Goal: Manage account settings

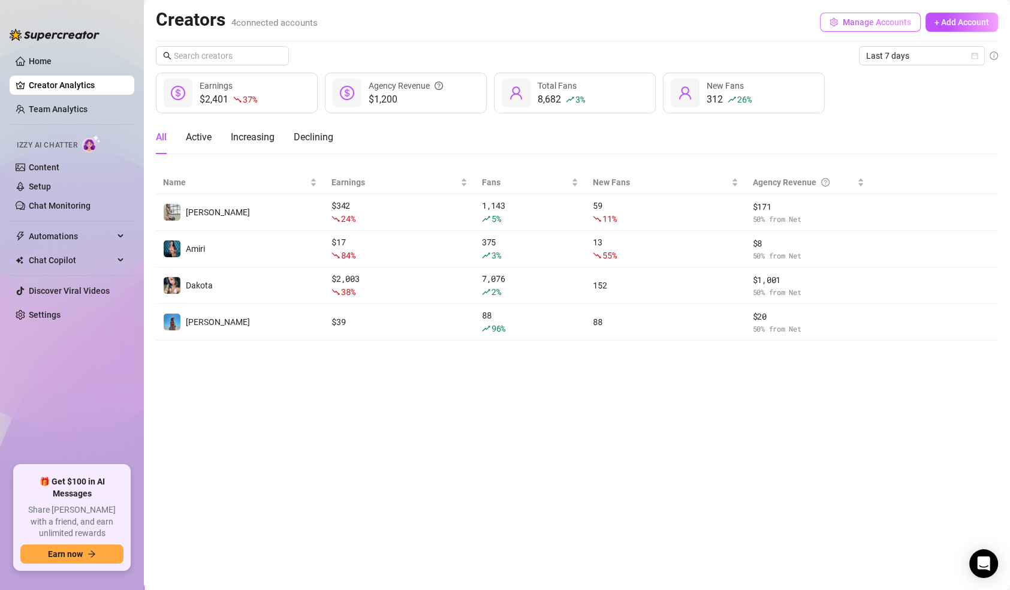
click at [859, 21] on span "Manage Accounts" at bounding box center [877, 22] width 68 height 10
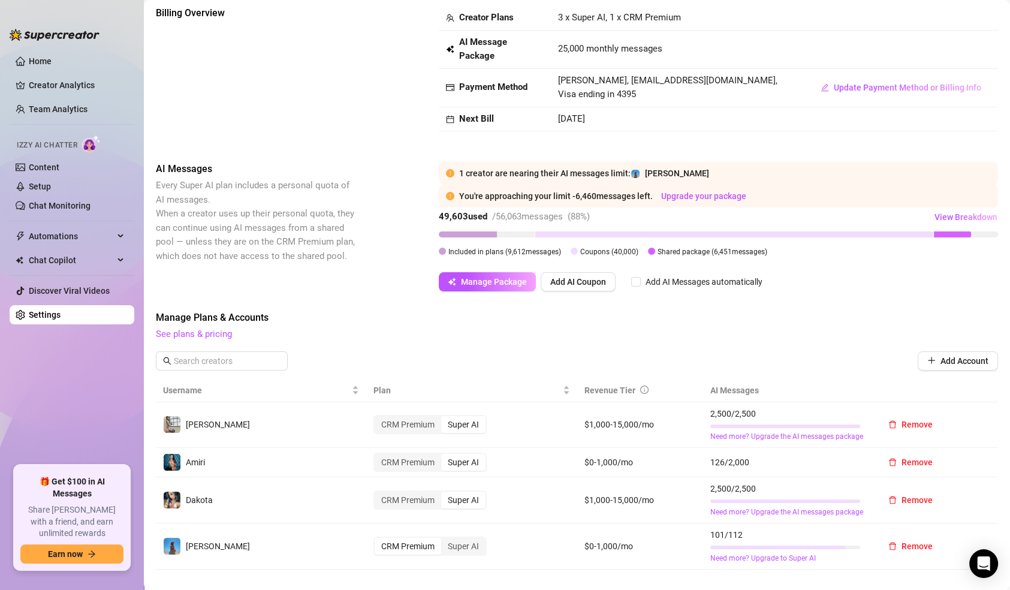
scroll to position [63, 0]
drag, startPoint x: 558, startPoint y: 463, endPoint x: 618, endPoint y: 467, distance: 60.1
click at [618, 467] on tr "Amiri CRM Premium Super AI $0-1,000/mo 126 / 2,000 Remove" at bounding box center [577, 461] width 843 height 29
click at [618, 467] on td "$0-1,000/mo" at bounding box center [640, 461] width 127 height 29
drag, startPoint x: 567, startPoint y: 458, endPoint x: 631, endPoint y: 461, distance: 64.2
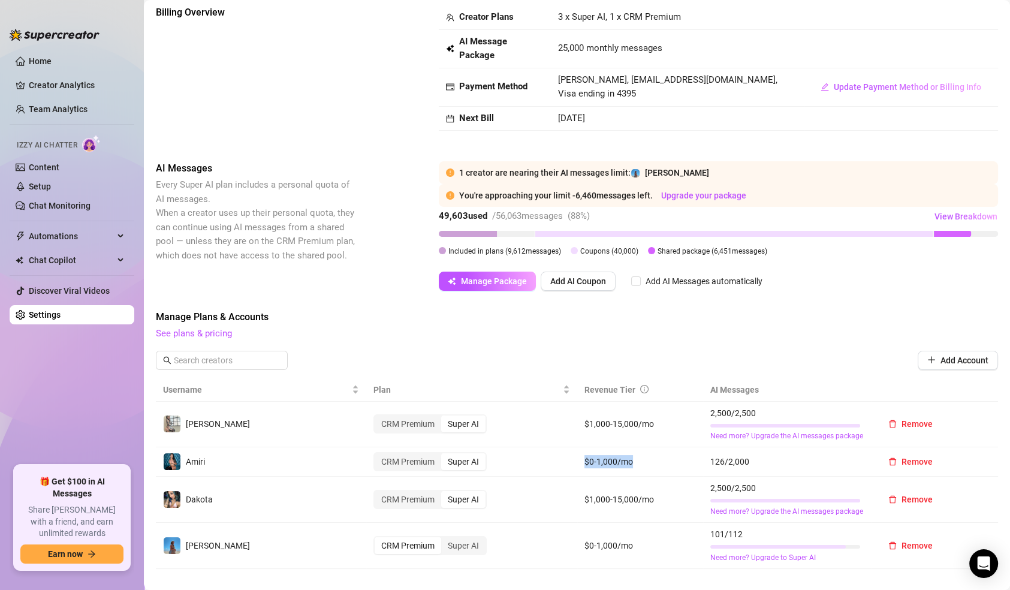
click at [631, 461] on tr "Amiri CRM Premium Super AI $0-1,000/mo 126 / 2,000 Remove" at bounding box center [577, 461] width 843 height 29
click at [631, 461] on td "$0-1,000/mo" at bounding box center [640, 461] width 127 height 29
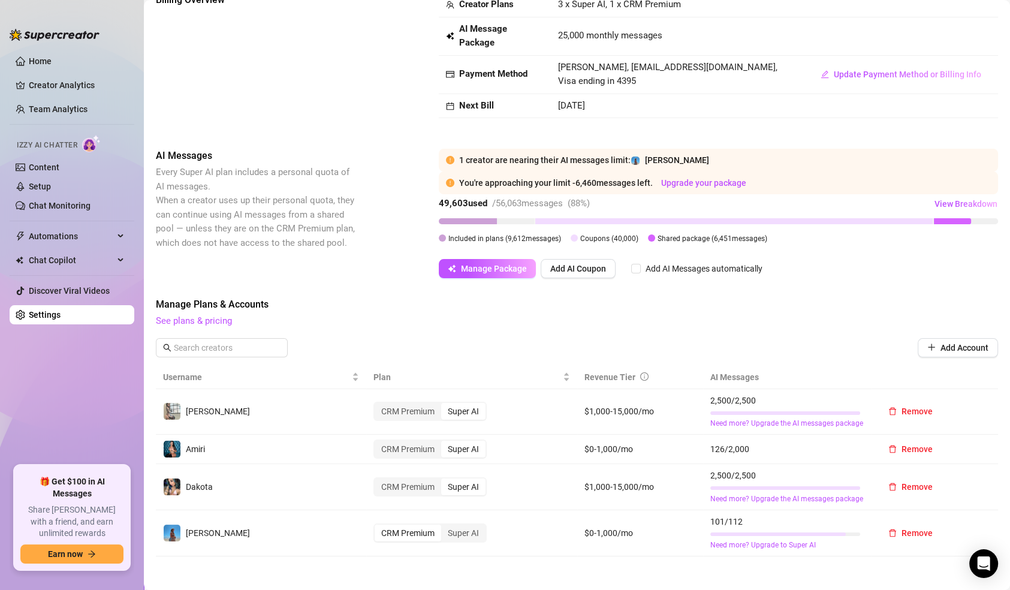
scroll to position [77, 0]
click at [891, 449] on button "Remove" at bounding box center [911, 447] width 64 height 19
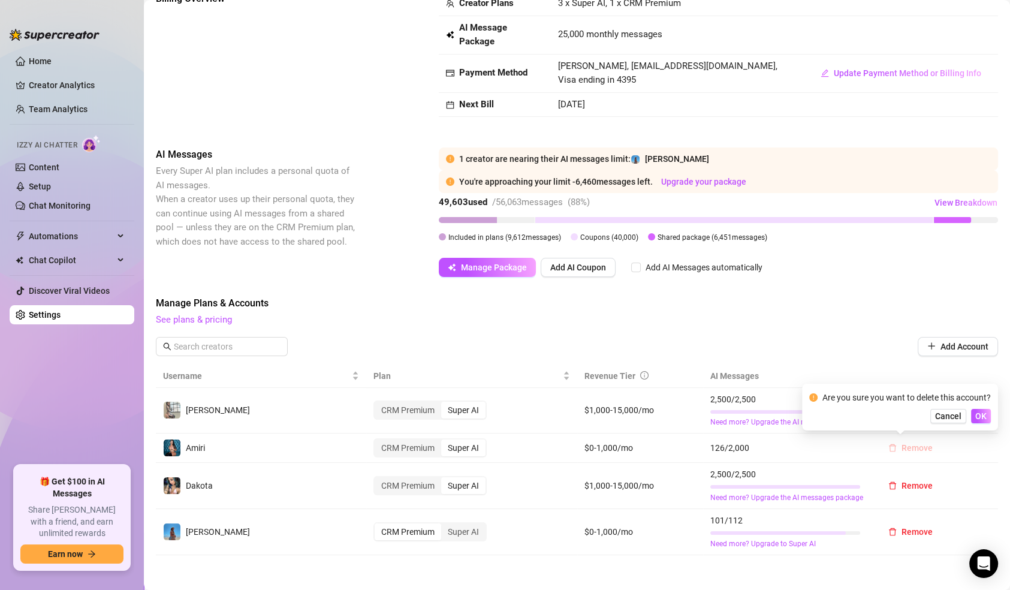
click at [891, 449] on button "Remove" at bounding box center [911, 447] width 64 height 19
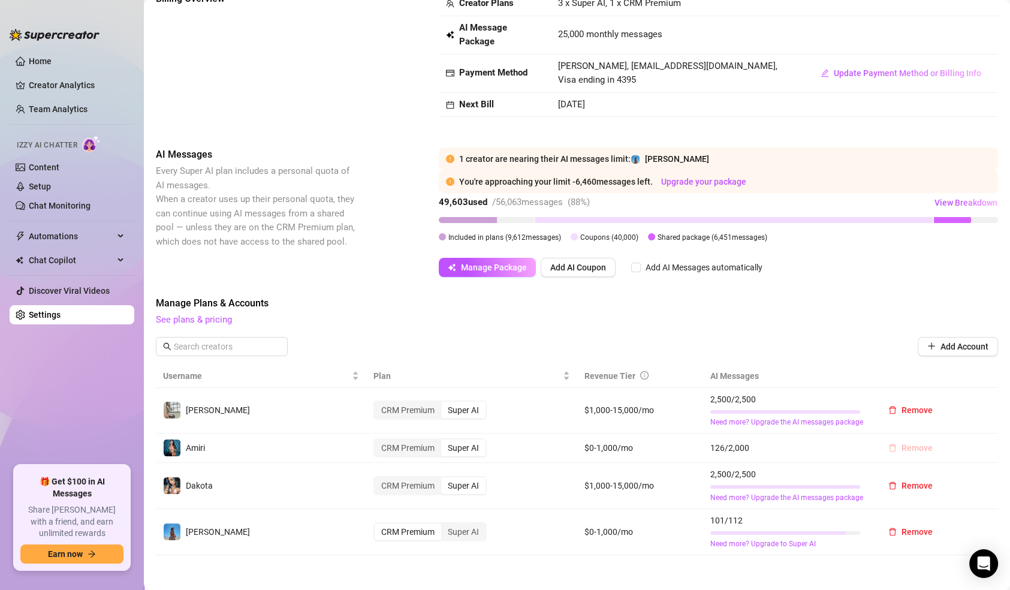
click at [891, 449] on button "Remove" at bounding box center [911, 447] width 64 height 19
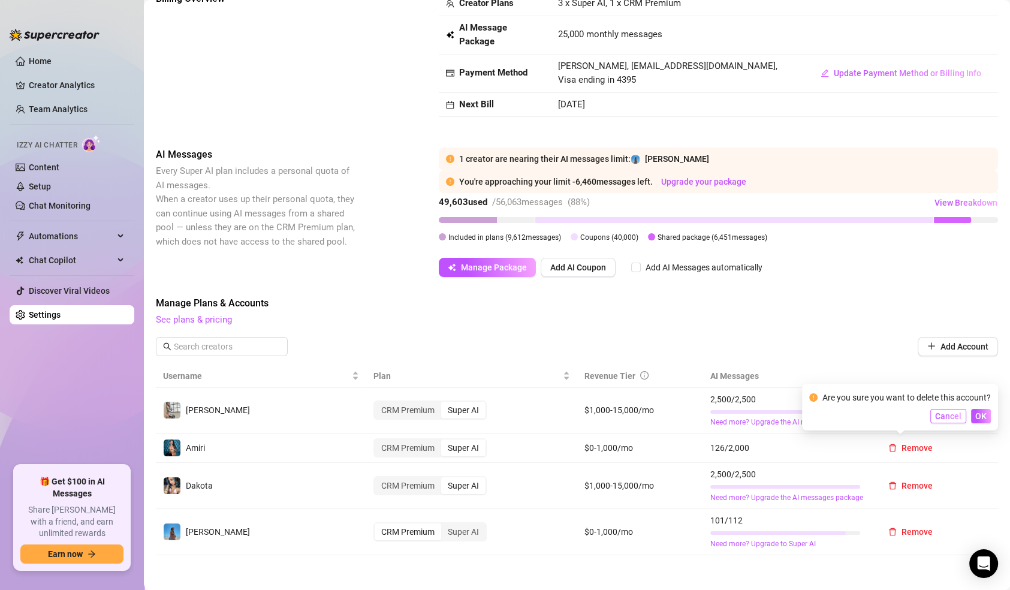
click at [949, 420] on span "Cancel" at bounding box center [949, 416] width 26 height 10
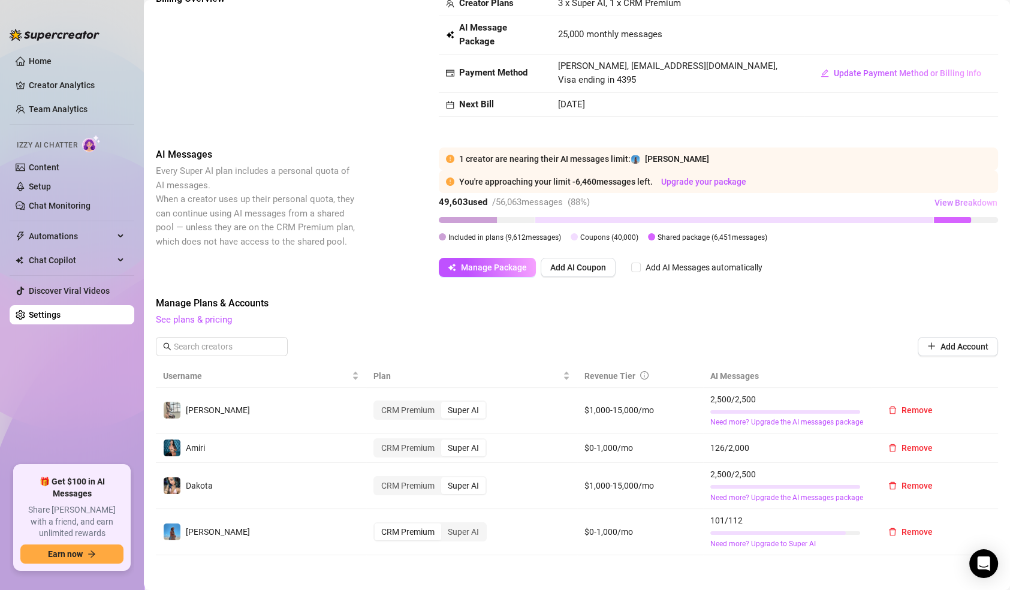
click at [935, 201] on span "View Breakdown" at bounding box center [966, 203] width 63 height 10
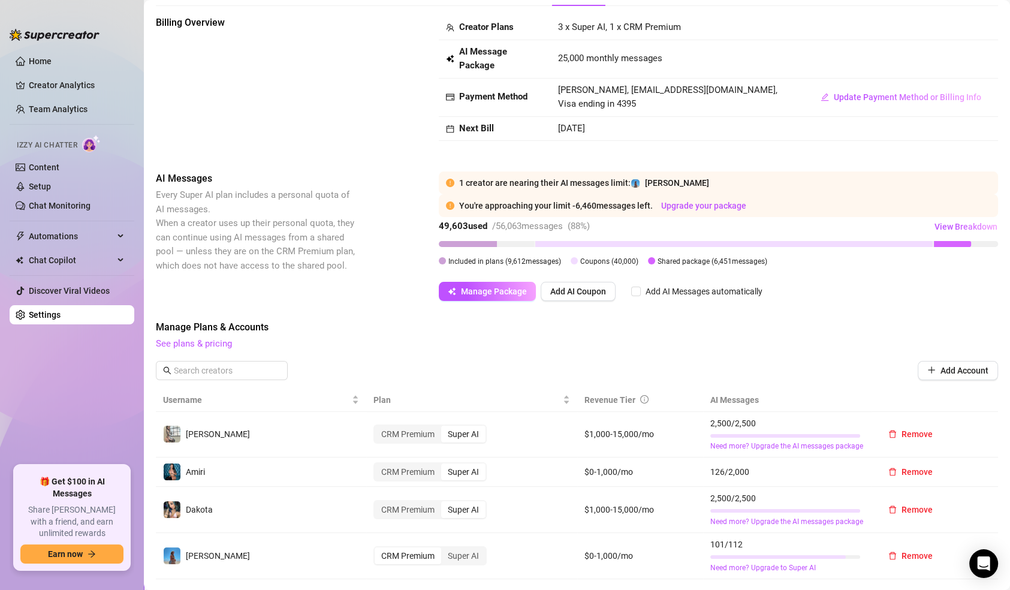
scroll to position [53, 0]
drag, startPoint x: 699, startPoint y: 468, endPoint x: 753, endPoint y: 470, distance: 53.4
click at [753, 470] on td "126 / 2,000" at bounding box center [787, 472] width 169 height 29
click at [753, 470] on span "126 / 2,000" at bounding box center [788, 471] width 154 height 13
click at [902, 473] on span "Remove" at bounding box center [917, 472] width 31 height 10
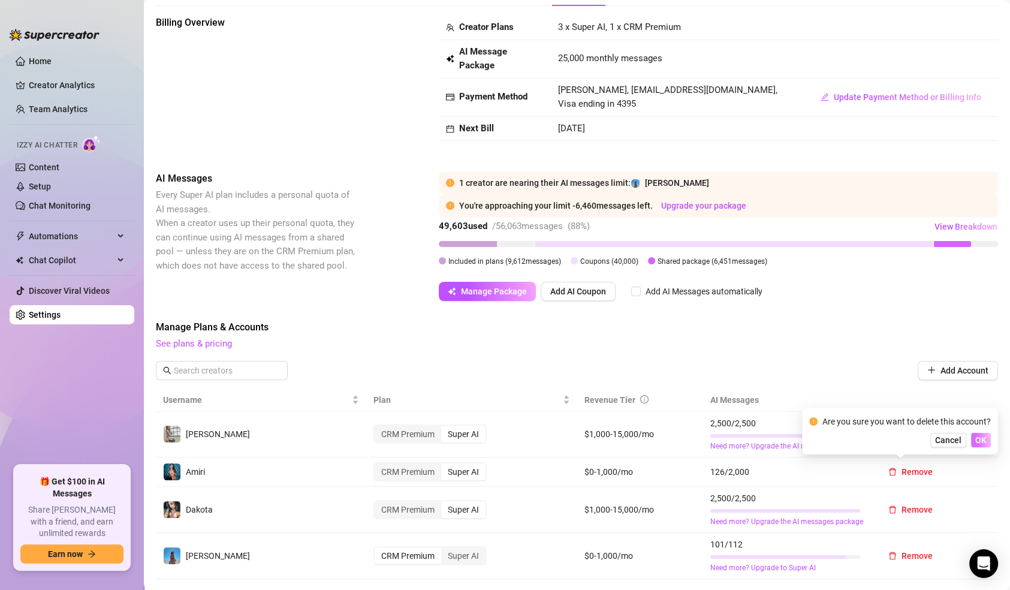
click at [985, 437] on span "OK" at bounding box center [981, 440] width 11 height 10
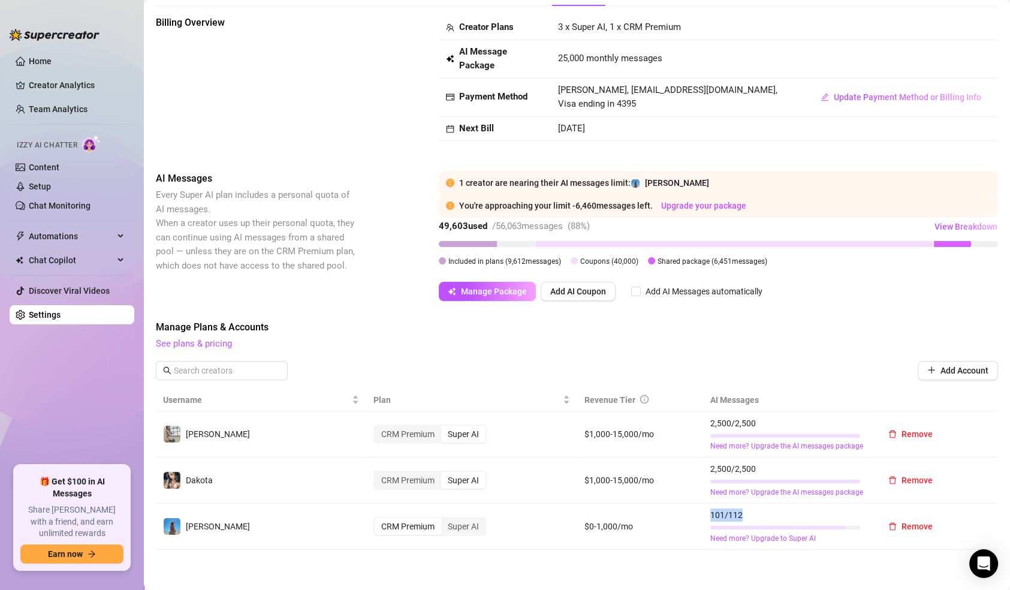
drag, startPoint x: 699, startPoint y: 510, endPoint x: 753, endPoint y: 512, distance: 54.0
click at [753, 512] on td "101 / 112 Need more? Upgrade to Super AI" at bounding box center [787, 527] width 169 height 46
click at [753, 512] on span "101 / 112" at bounding box center [788, 515] width 154 height 13
drag, startPoint x: 525, startPoint y: 207, endPoint x: 628, endPoint y: 200, distance: 104.0
click at [628, 200] on div "You're approaching your limit - 6,460 messages left. Upgrade your package" at bounding box center [725, 205] width 532 height 13
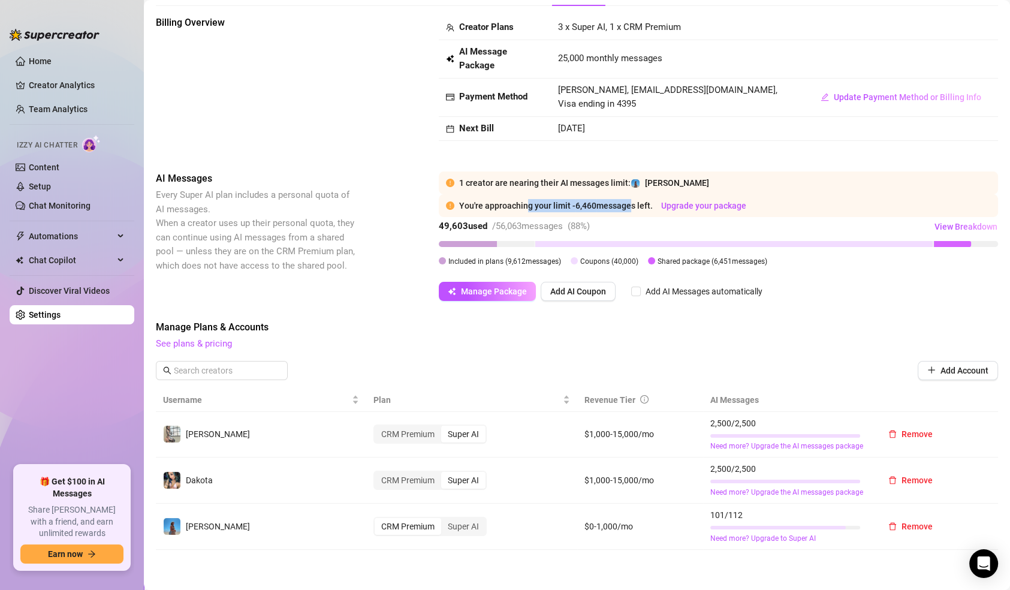
click at [628, 200] on div "You're approaching your limit - 6,460 messages left. Upgrade your package" at bounding box center [725, 205] width 532 height 13
drag, startPoint x: 613, startPoint y: 206, endPoint x: 631, endPoint y: 209, distance: 18.2
click at [631, 209] on div "You're approaching your limit - 6,460 messages left. Upgrade your package" at bounding box center [725, 205] width 532 height 13
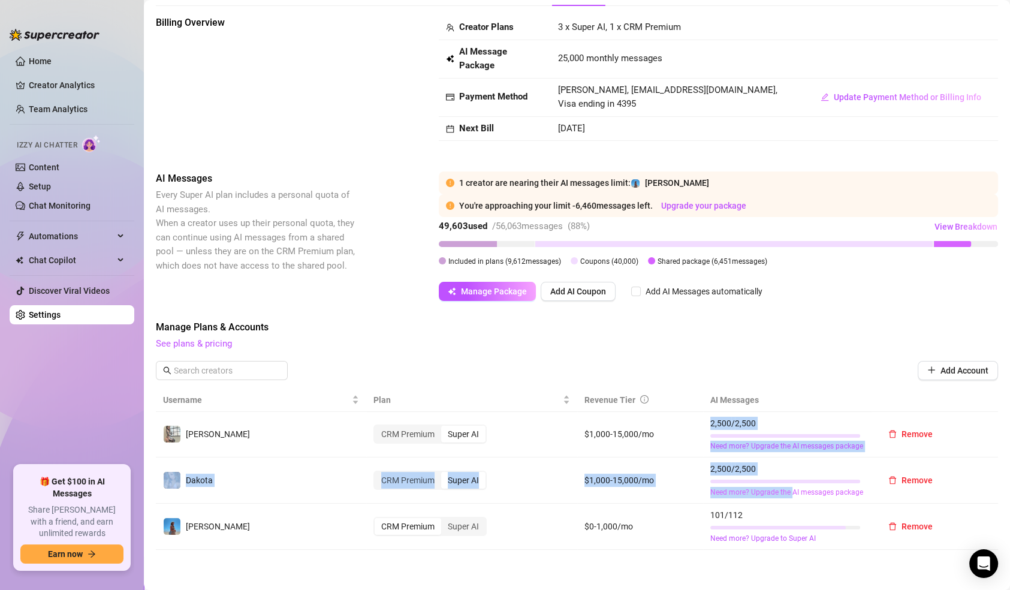
drag, startPoint x: 703, startPoint y: 421, endPoint x: 786, endPoint y: 495, distance: 110.4
click at [786, 495] on tbody "[PERSON_NAME] CRM Premium Super AI $1,000-15,000/mo 2,500 / 2,500 Need more? Up…" at bounding box center [577, 481] width 843 height 138
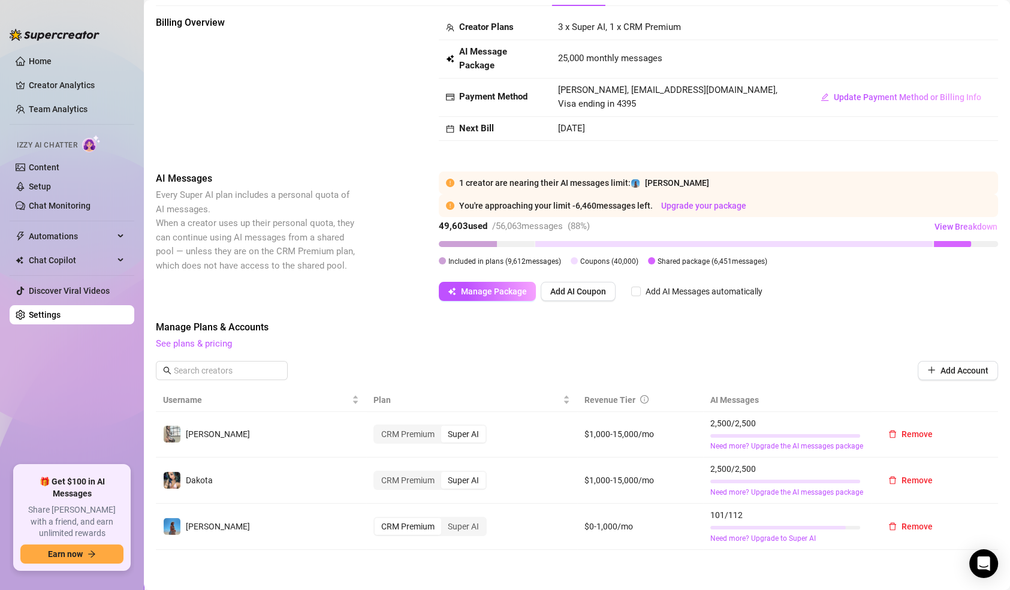
click at [709, 354] on div "Manage Plans & Accounts See plans & pricing Add Account" at bounding box center [577, 354] width 843 height 68
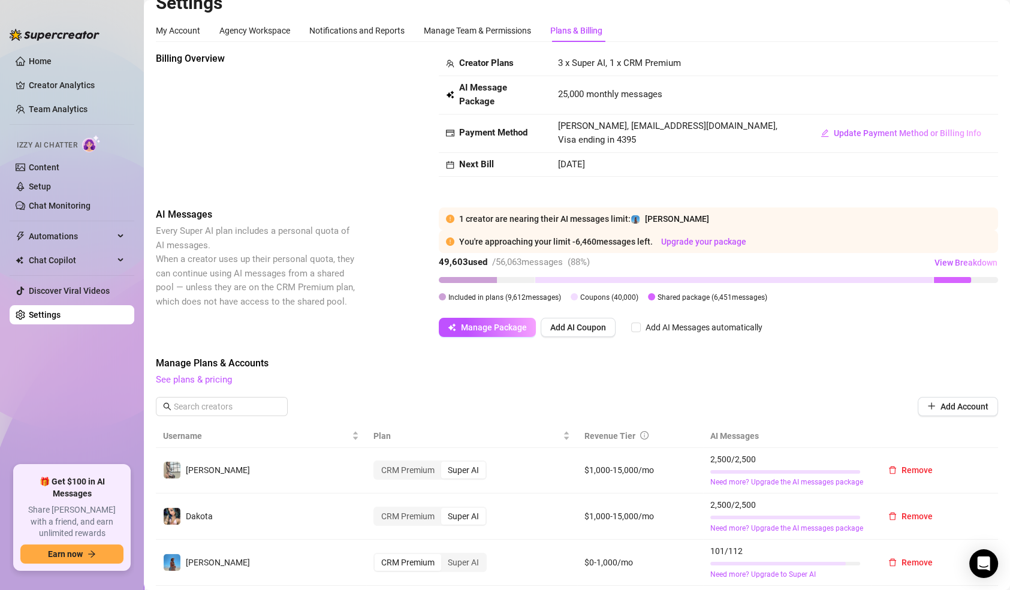
scroll to position [0, 0]
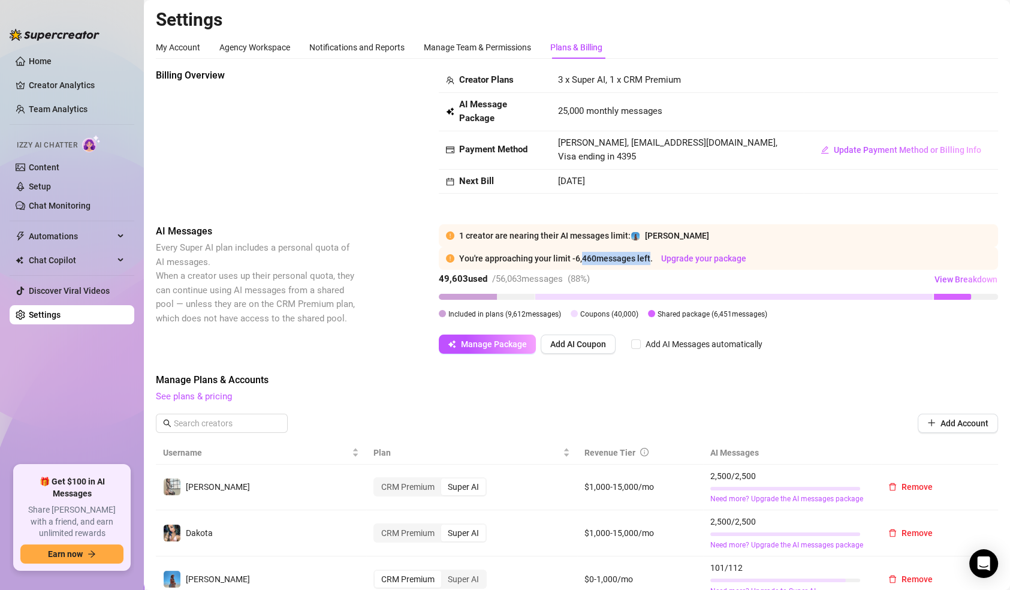
drag, startPoint x: 582, startPoint y: 253, endPoint x: 650, endPoint y: 255, distance: 68.4
click at [650, 255] on div "You're approaching your limit - 6,460 messages left. Upgrade your package" at bounding box center [725, 258] width 532 height 13
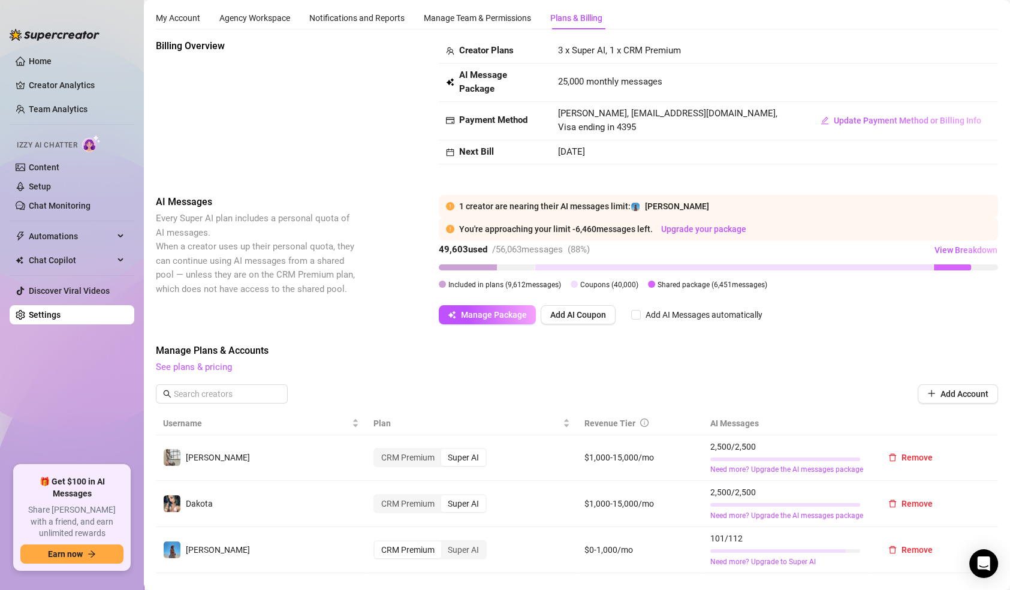
scroll to position [30, 0]
click at [867, 118] on span "Update Payment Method or Billing Info" at bounding box center [908, 120] width 148 height 10
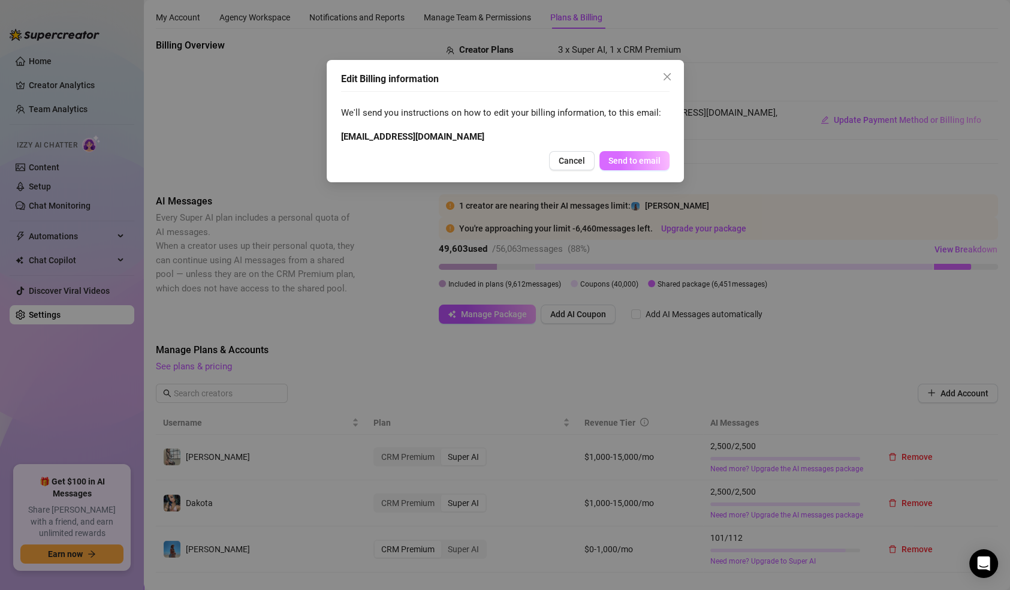
click at [633, 160] on span "Send to email" at bounding box center [635, 161] width 52 height 10
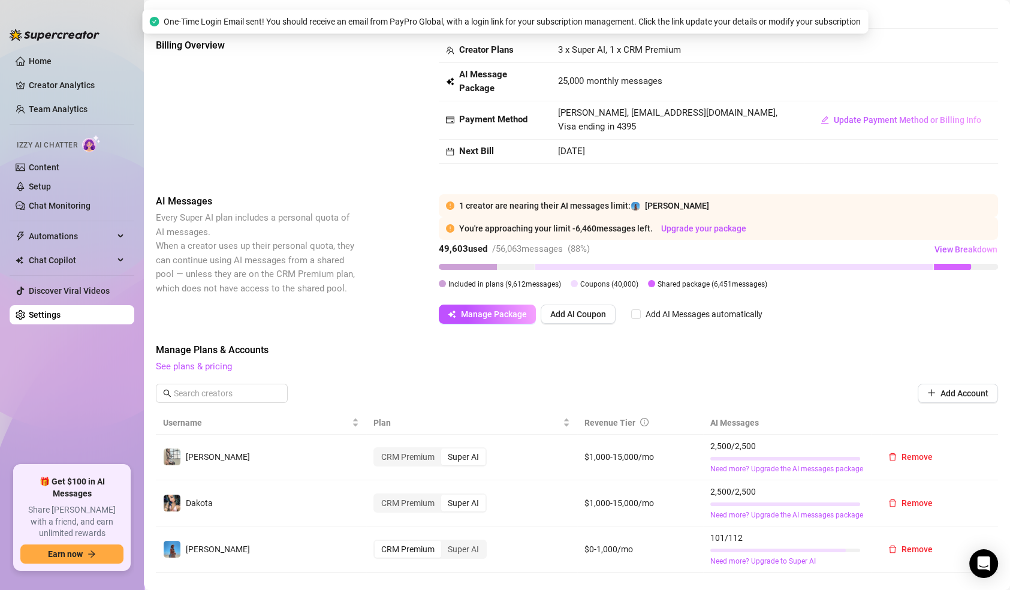
click at [625, 107] on span "[PERSON_NAME], [EMAIL_ADDRESS][DOMAIN_NAME], Visa ending in 4395" at bounding box center [667, 119] width 219 height 25
drag, startPoint x: 630, startPoint y: 113, endPoint x: 715, endPoint y: 115, distance: 85.8
click at [715, 115] on span "[PERSON_NAME], [EMAIL_ADDRESS][DOMAIN_NAME], Visa ending in 4395" at bounding box center [667, 119] width 219 height 25
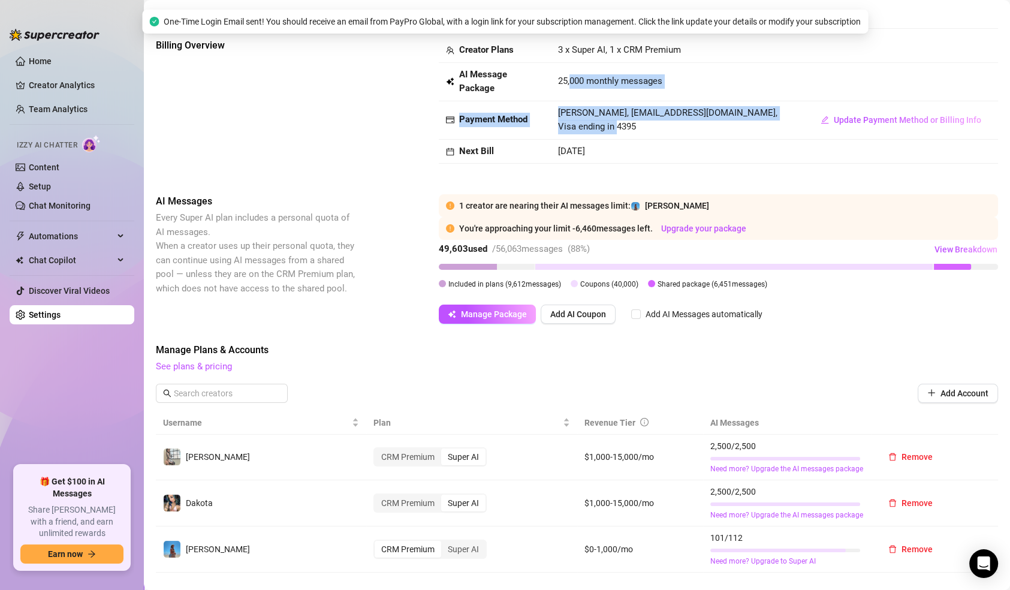
drag, startPoint x: 567, startPoint y: 79, endPoint x: 662, endPoint y: 120, distance: 103.4
click at [662, 120] on tbody "Creator Plans 3 x Super AI, 1 x CRM Premium AI Message Package 25,000 monthly m…" at bounding box center [719, 100] width 560 height 125
click at [662, 120] on td "[PERSON_NAME], [EMAIL_ADDRESS][DOMAIN_NAME], Visa ending in 4395" at bounding box center [677, 120] width 253 height 38
drag, startPoint x: 626, startPoint y: 104, endPoint x: 689, endPoint y: 111, distance: 63.4
click at [689, 111] on td "[PERSON_NAME], [EMAIL_ADDRESS][DOMAIN_NAME], Visa ending in 4395" at bounding box center [677, 120] width 253 height 38
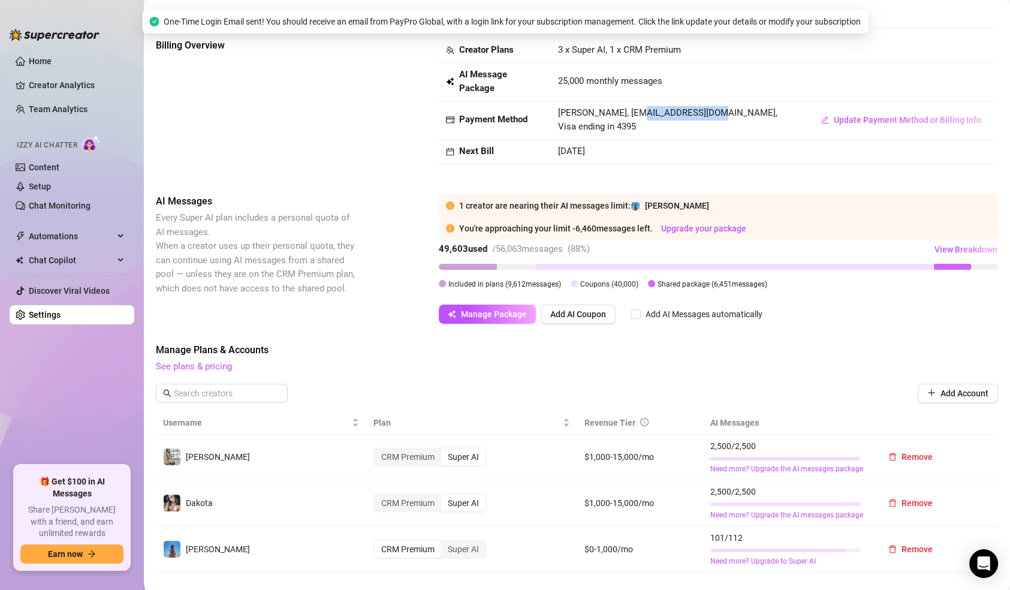
click at [689, 111] on span "[PERSON_NAME], [EMAIL_ADDRESS][DOMAIN_NAME], Visa ending in 4395" at bounding box center [667, 119] width 219 height 25
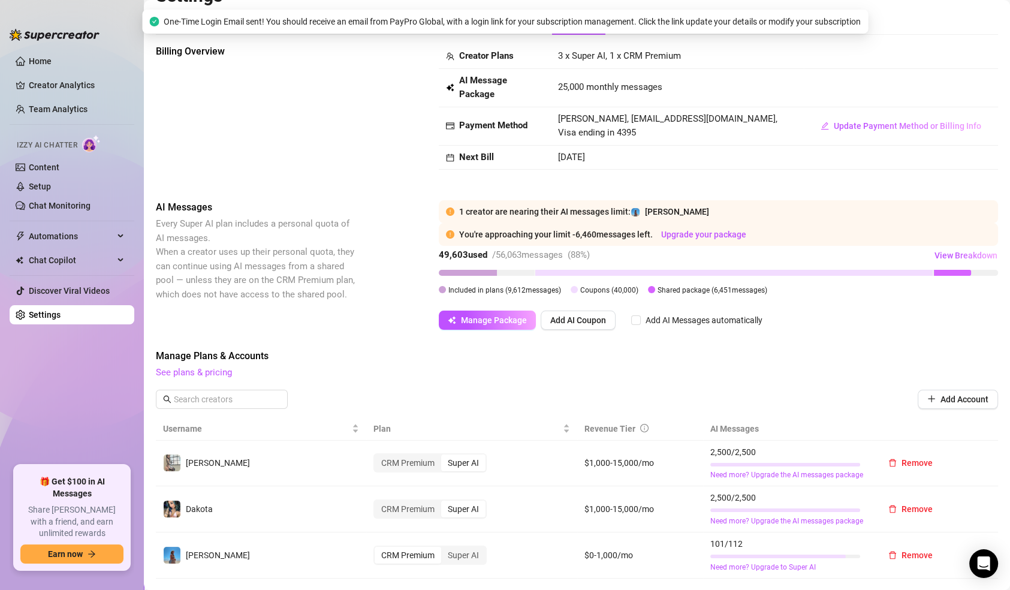
scroll to position [0, 0]
